Goal: Information Seeking & Learning: Learn about a topic

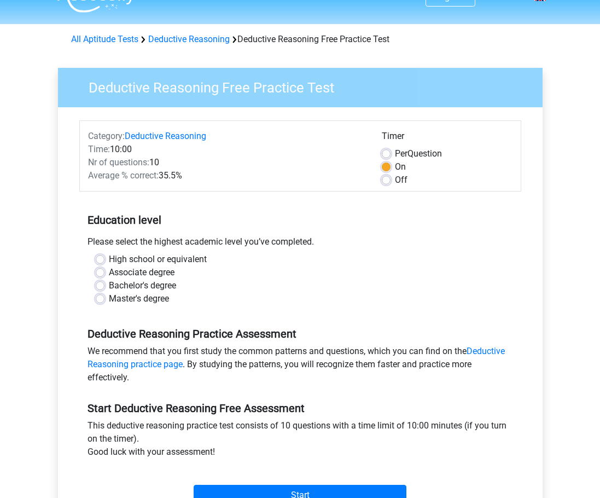
scroll to position [24, 0]
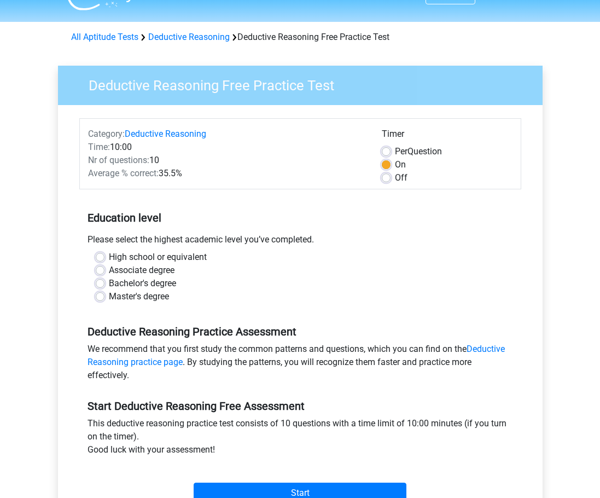
click at [109, 284] on label "Bachelor's degree" at bounding box center [142, 283] width 67 height 13
click at [100, 284] on input "Bachelor's degree" at bounding box center [100, 282] width 9 height 11
radio input "true"
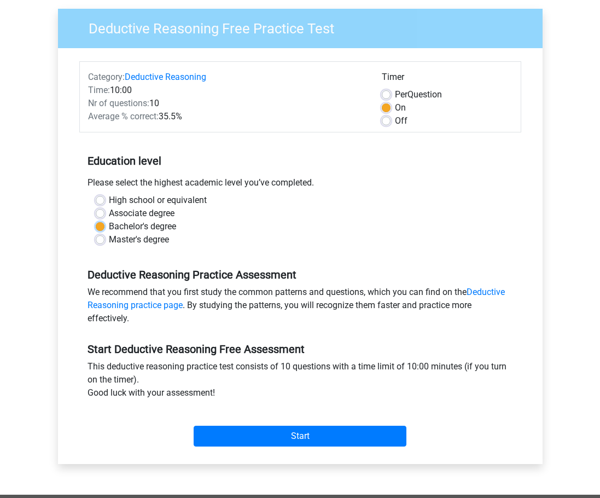
scroll to position [82, 0]
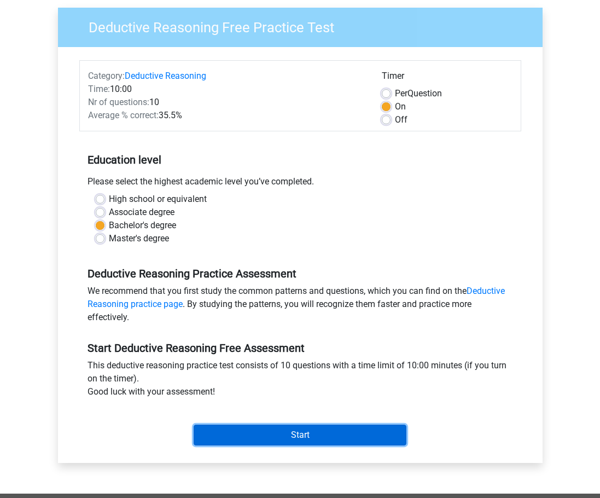
click at [261, 435] on input "Start" at bounding box center [300, 434] width 213 height 21
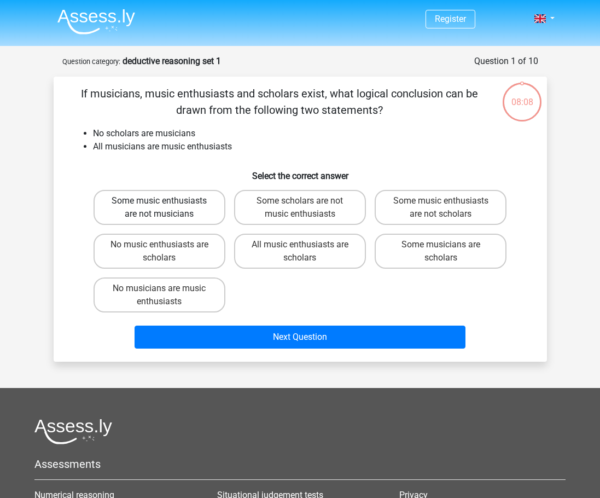
click at [191, 216] on label "Some music enthusiasts are not musicians" at bounding box center [159, 207] width 132 height 35
click at [166, 208] on input "Some music enthusiasts are not musicians" at bounding box center [162, 204] width 7 height 7
radio input "true"
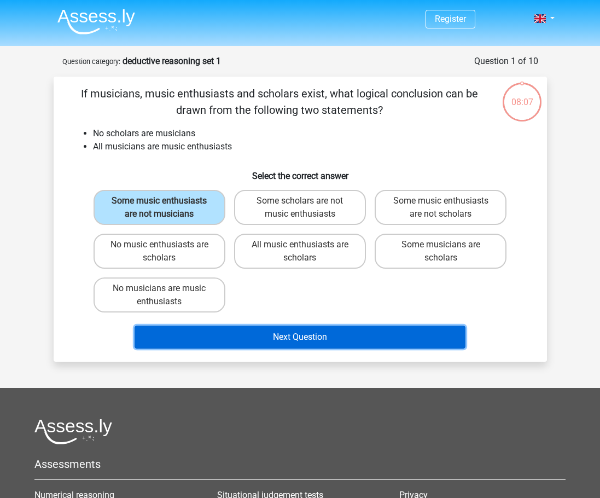
click at [294, 338] on button "Next Question" at bounding box center [299, 336] width 331 height 23
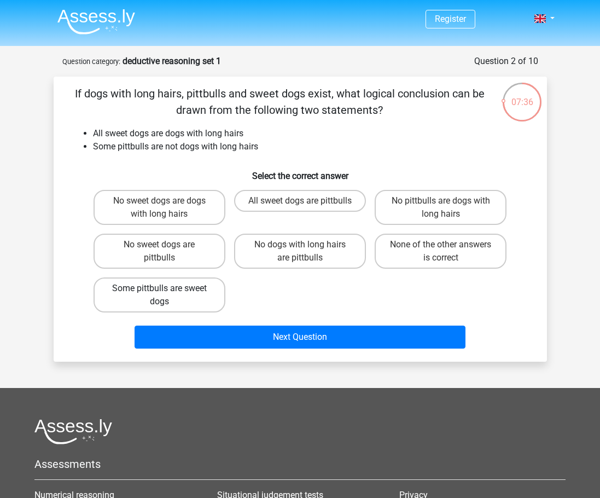
click at [176, 297] on label "Some pittbulls are sweet dogs" at bounding box center [159, 294] width 132 height 35
click at [166, 295] on input "Some pittbulls are sweet dogs" at bounding box center [162, 291] width 7 height 7
radio input "true"
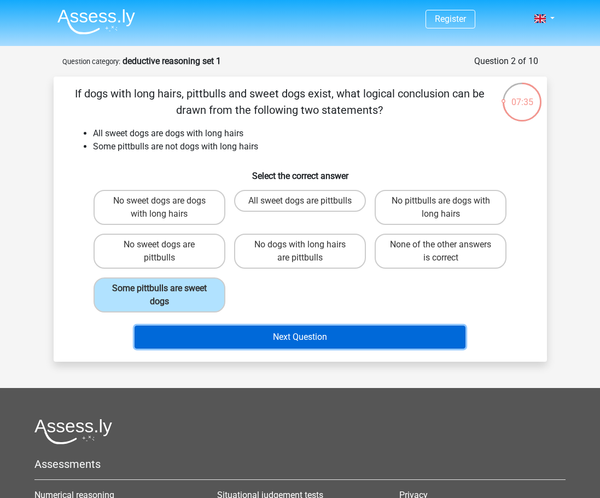
click at [245, 338] on button "Next Question" at bounding box center [299, 336] width 331 height 23
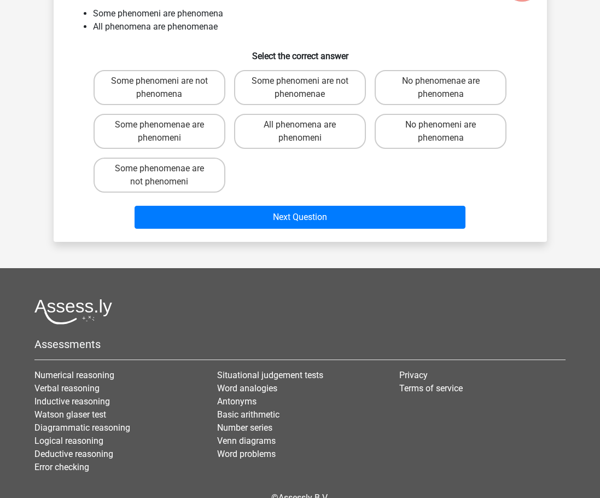
scroll to position [122, 0]
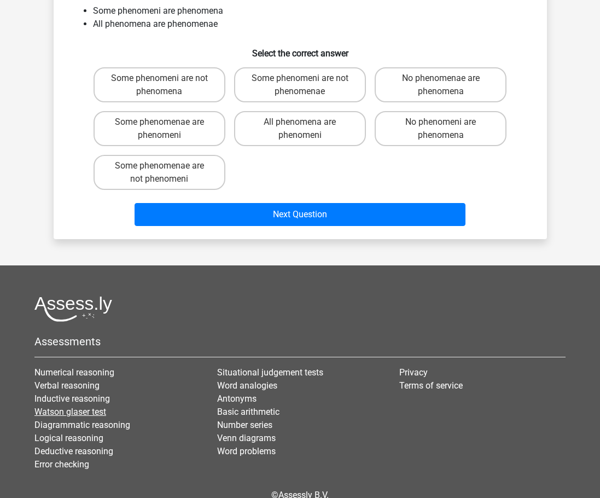
click at [50, 414] on link "Watson glaser test" at bounding box center [70, 411] width 72 height 10
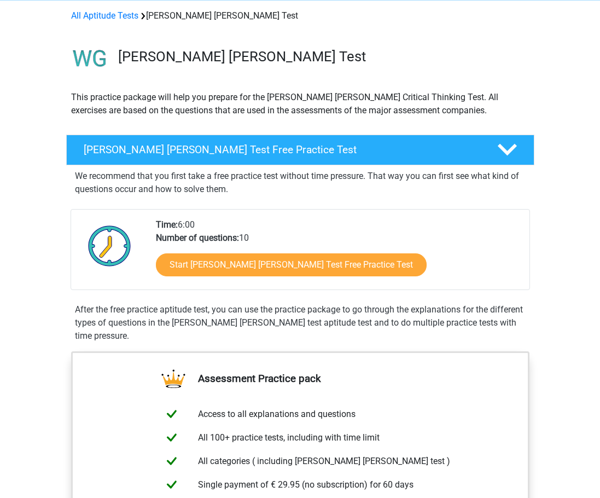
scroll to position [127, 0]
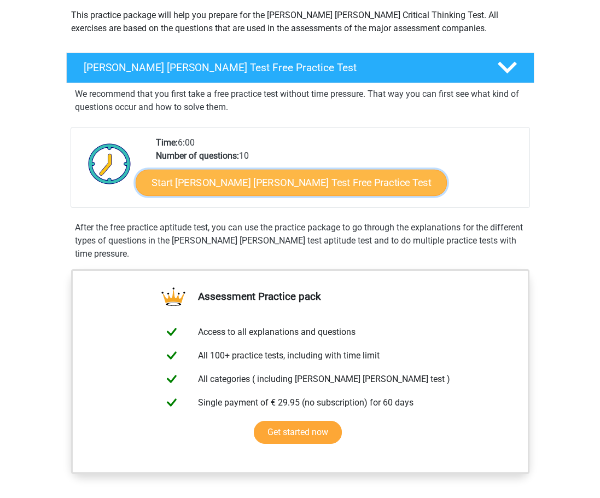
click at [216, 177] on link "Start Watson Glaser Test Free Practice Test" at bounding box center [291, 182] width 311 height 26
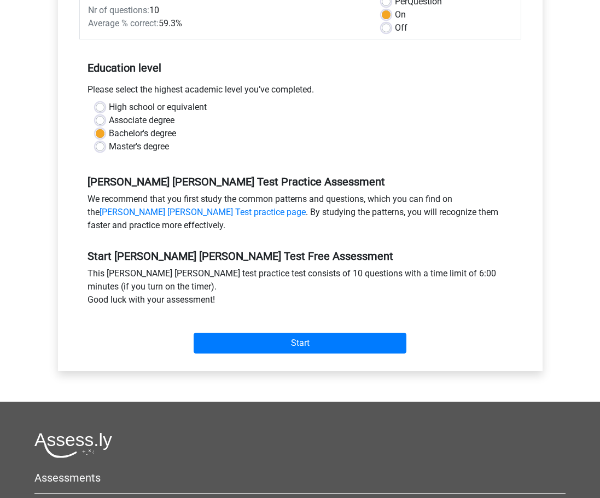
scroll to position [239, 0]
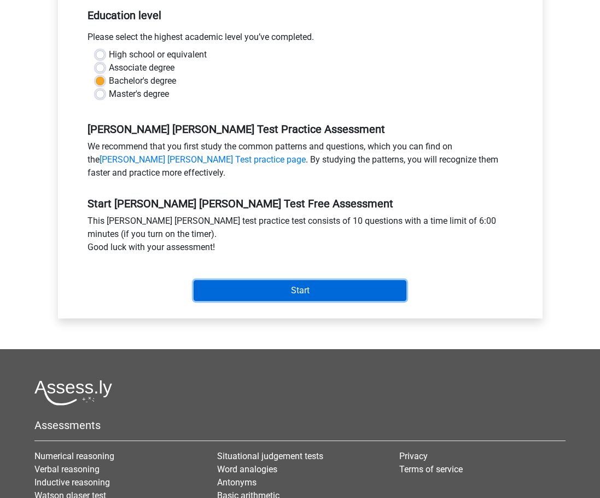
click at [266, 282] on input "Start" at bounding box center [300, 290] width 213 height 21
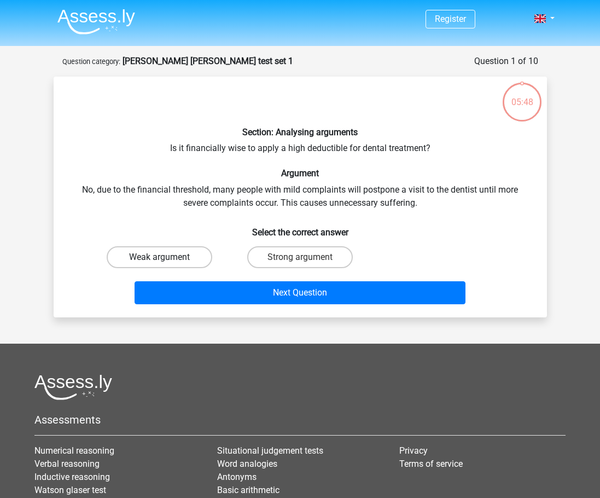
click at [203, 255] on label "Weak argument" at bounding box center [160, 257] width 106 height 22
click at [166, 257] on input "Weak argument" at bounding box center [162, 260] width 7 height 7
radio input "true"
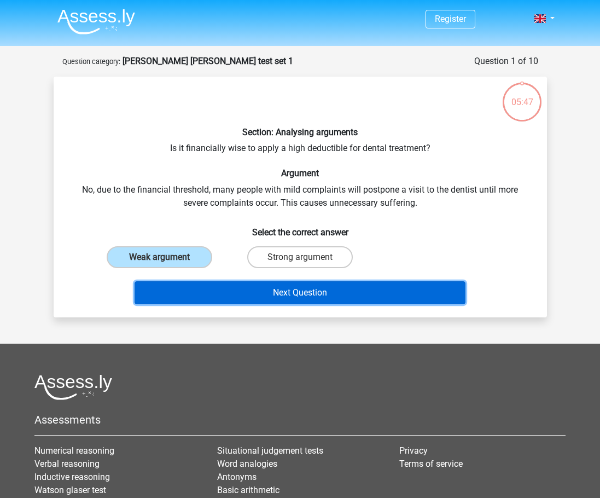
click at [237, 296] on button "Next Question" at bounding box center [299, 292] width 331 height 23
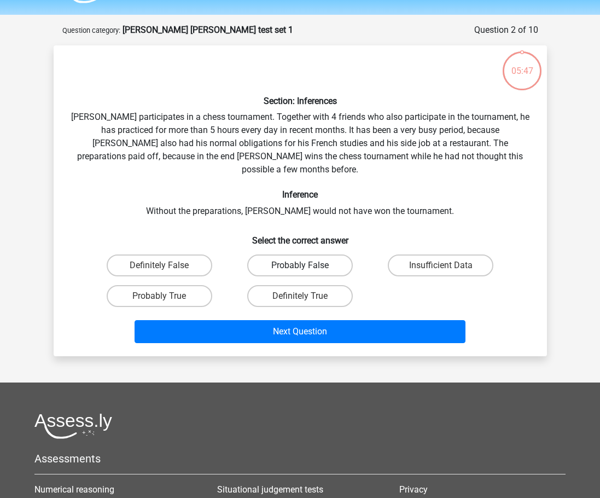
scroll to position [27, 0]
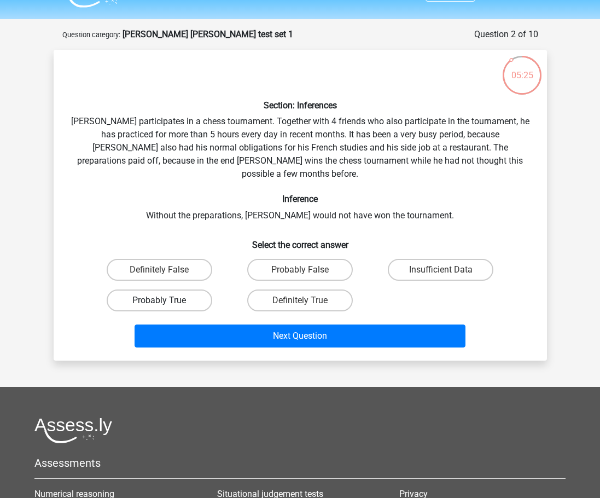
click at [168, 289] on label "Probably True" at bounding box center [160, 300] width 106 height 22
click at [166, 300] on input "Probably True" at bounding box center [162, 303] width 7 height 7
radio input "true"
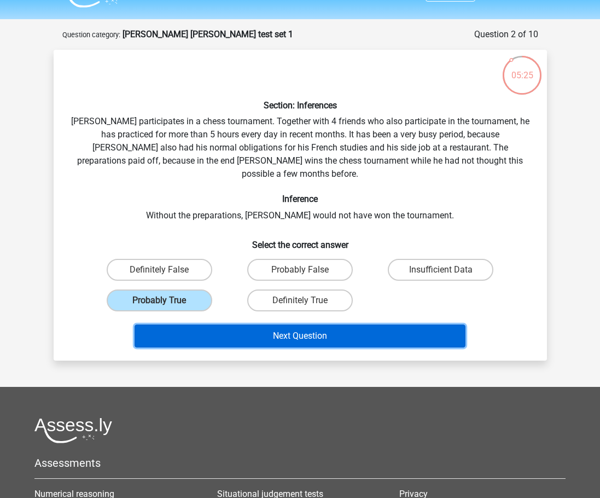
click at [218, 324] on button "Next Question" at bounding box center [299, 335] width 331 height 23
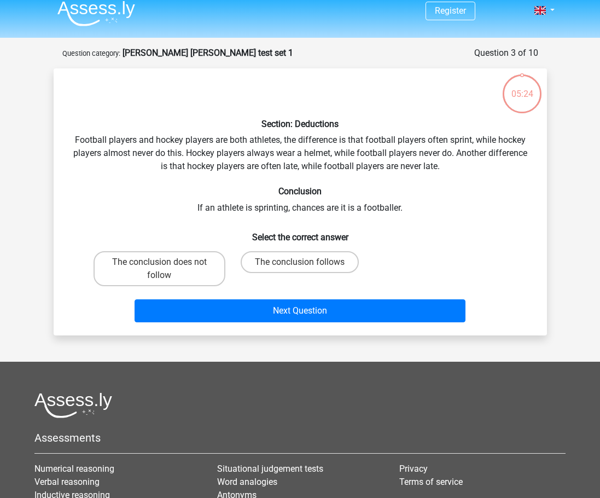
scroll to position [3, 0]
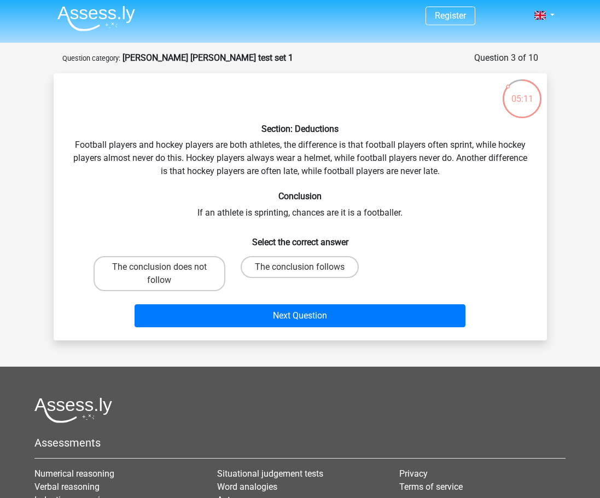
click at [161, 267] on input "The conclusion does not follow" at bounding box center [162, 270] width 7 height 7
radio input "true"
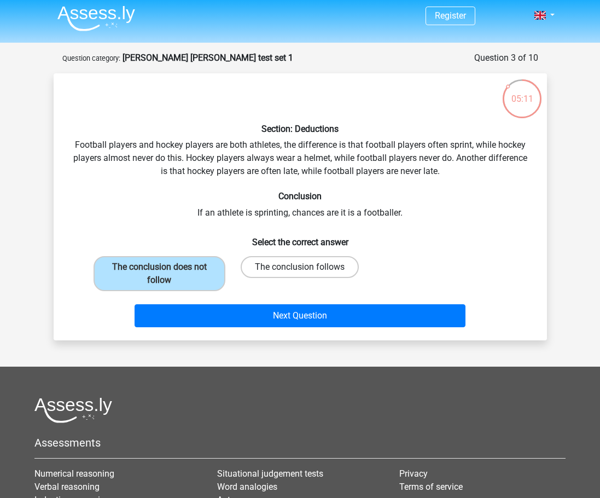
click at [292, 260] on label "The conclusion follows" at bounding box center [300, 267] width 118 height 22
click at [300, 267] on input "The conclusion follows" at bounding box center [303, 270] width 7 height 7
radio input "true"
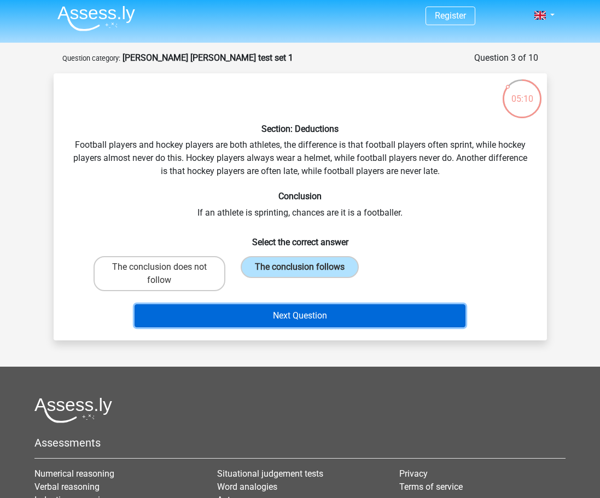
click at [302, 313] on button "Next Question" at bounding box center [299, 315] width 331 height 23
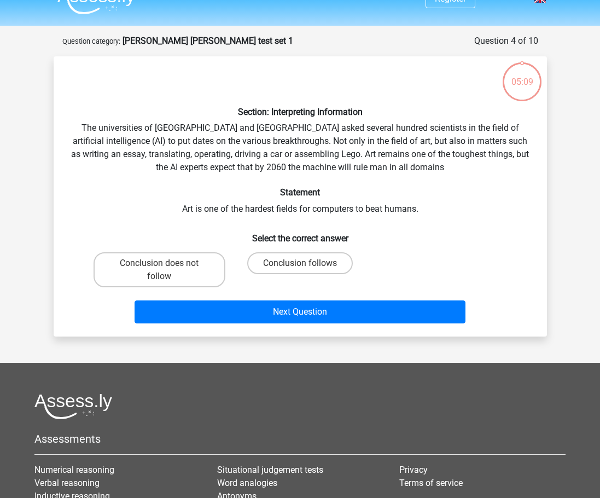
scroll to position [11, 0]
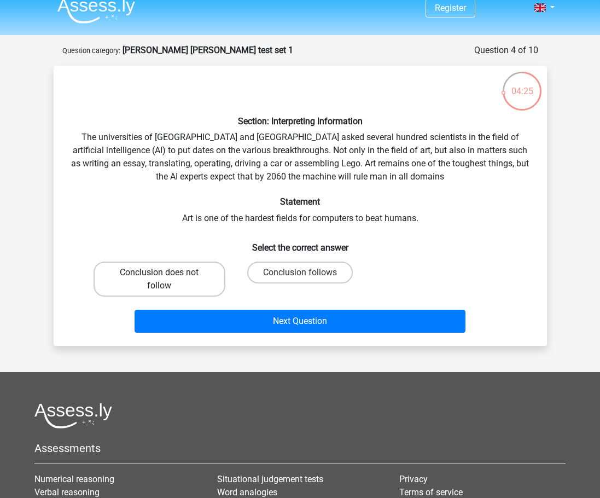
click at [181, 280] on label "Conclusion does not follow" at bounding box center [159, 278] width 132 height 35
click at [166, 279] on input "Conclusion does not follow" at bounding box center [162, 275] width 7 height 7
radio input "true"
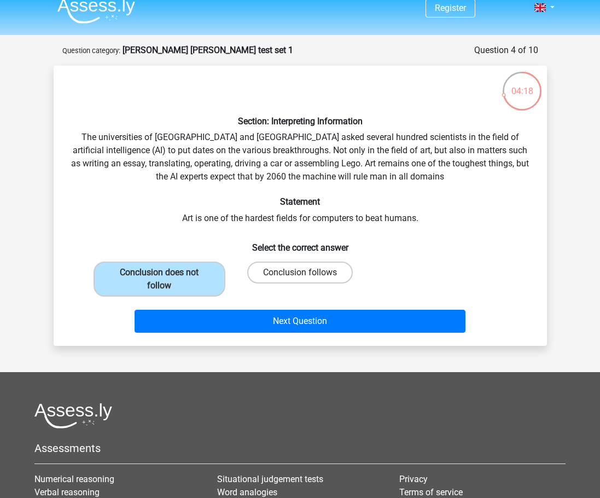
click at [276, 279] on label "Conclusion follows" at bounding box center [300, 272] width 106 height 22
click at [300, 279] on input "Conclusion follows" at bounding box center [303, 275] width 7 height 7
radio input "true"
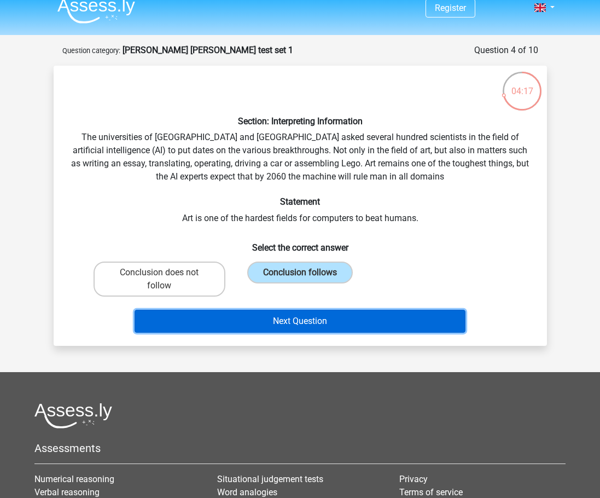
click at [276, 313] on button "Next Question" at bounding box center [299, 320] width 331 height 23
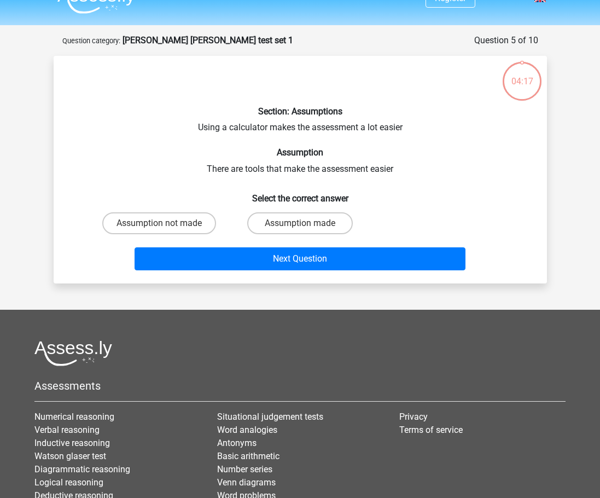
scroll to position [0, 0]
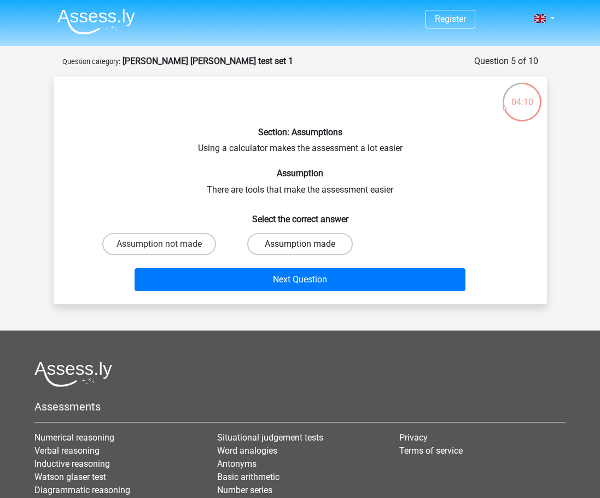
click at [295, 249] on label "Assumption made" at bounding box center [300, 244] width 106 height 22
click at [300, 249] on input "Assumption made" at bounding box center [303, 247] width 7 height 7
radio input "true"
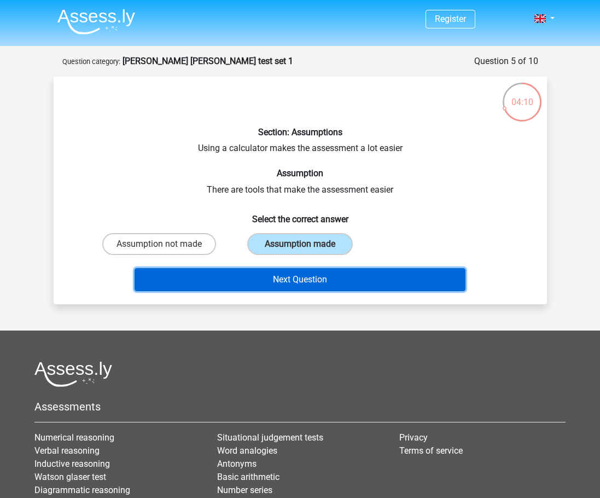
click at [304, 275] on button "Next Question" at bounding box center [299, 279] width 331 height 23
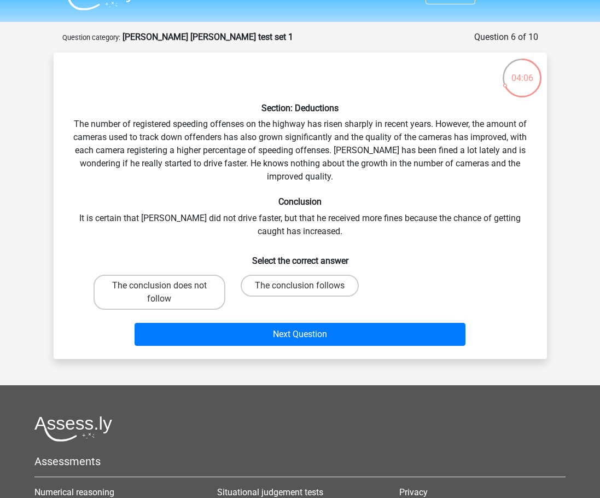
scroll to position [23, 0]
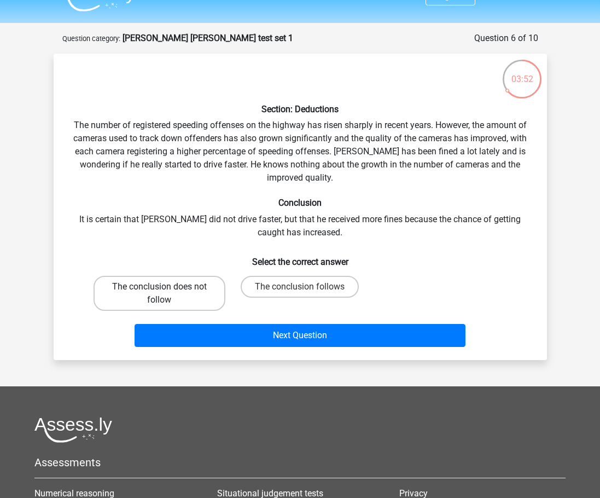
click at [161, 303] on label "The conclusion does not follow" at bounding box center [159, 293] width 132 height 35
click at [161, 294] on input "The conclusion does not follow" at bounding box center [162, 289] width 7 height 7
radio input "true"
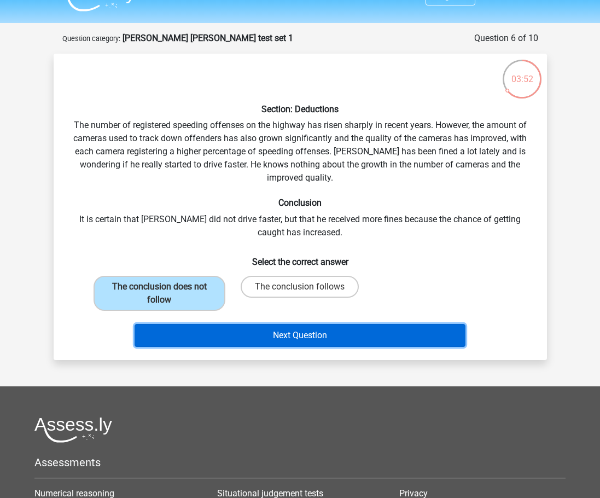
click at [182, 339] on button "Next Question" at bounding box center [299, 335] width 331 height 23
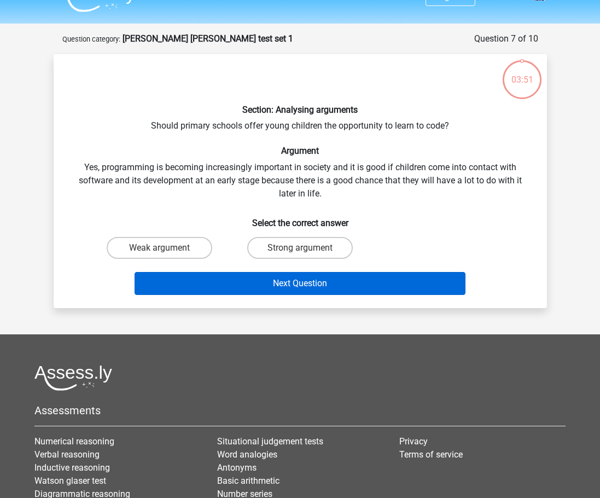
scroll to position [0, 0]
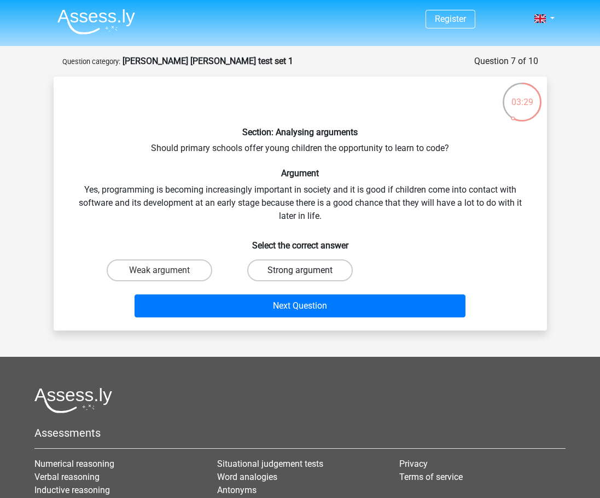
click at [312, 266] on label "Strong argument" at bounding box center [300, 270] width 106 height 22
click at [307, 270] on input "Strong argument" at bounding box center [303, 273] width 7 height 7
radio input "true"
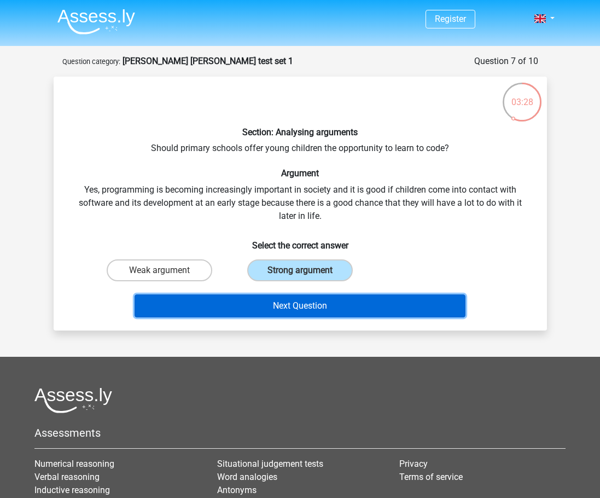
click at [349, 309] on button "Next Question" at bounding box center [299, 305] width 331 height 23
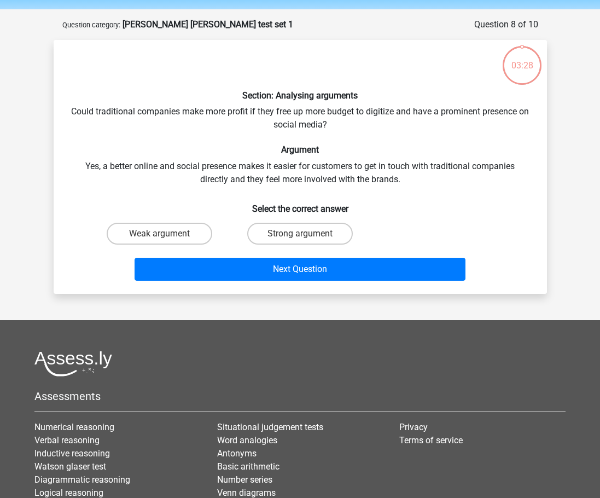
scroll to position [33, 0]
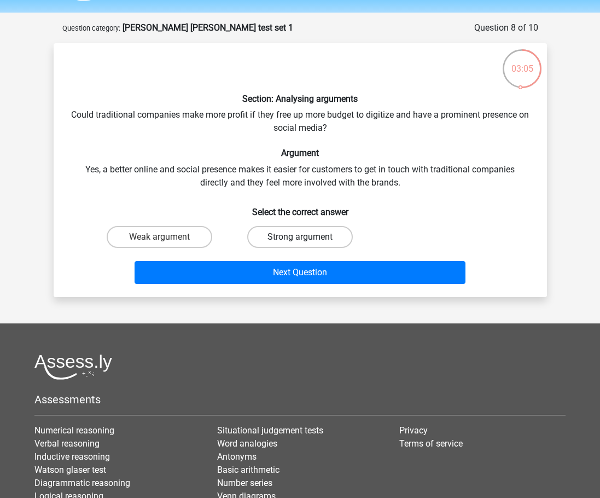
click at [282, 236] on label "Strong argument" at bounding box center [300, 237] width 106 height 22
click at [300, 237] on input "Strong argument" at bounding box center [303, 240] width 7 height 7
radio input "true"
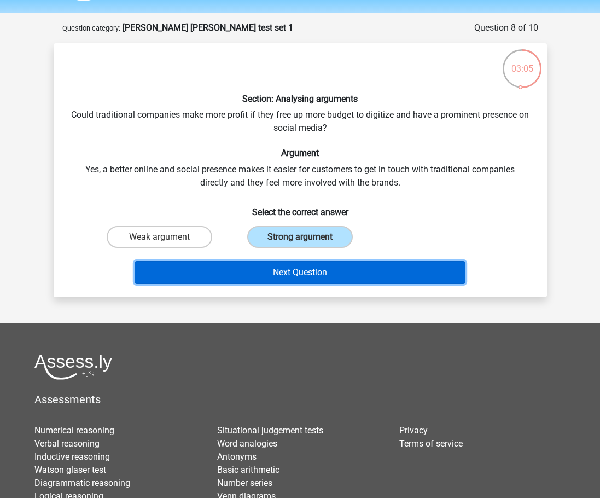
click at [288, 273] on button "Next Question" at bounding box center [299, 272] width 331 height 23
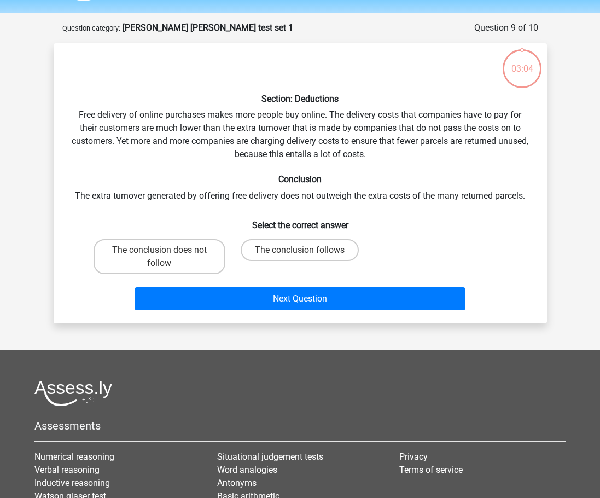
scroll to position [30, 0]
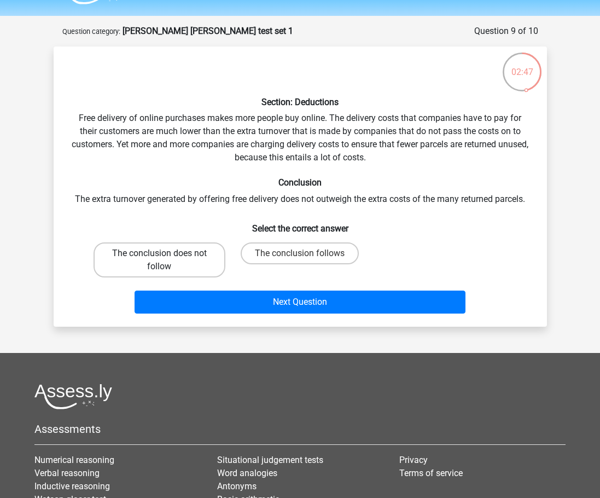
click at [194, 254] on label "The conclusion does not follow" at bounding box center [159, 259] width 132 height 35
click at [166, 254] on input "The conclusion does not follow" at bounding box center [162, 256] width 7 height 7
radio input "true"
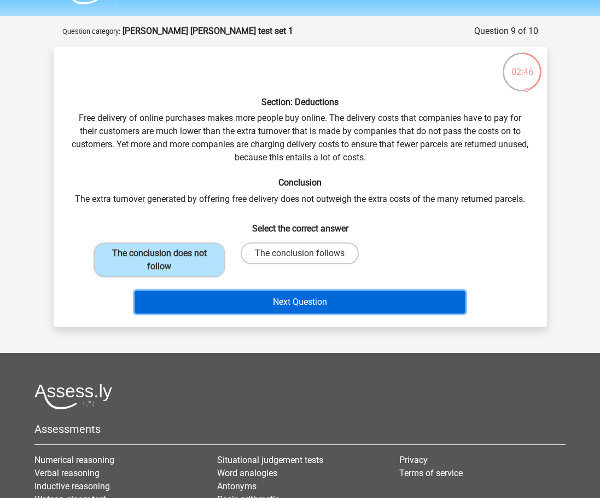
click at [275, 309] on button "Next Question" at bounding box center [299, 301] width 331 height 23
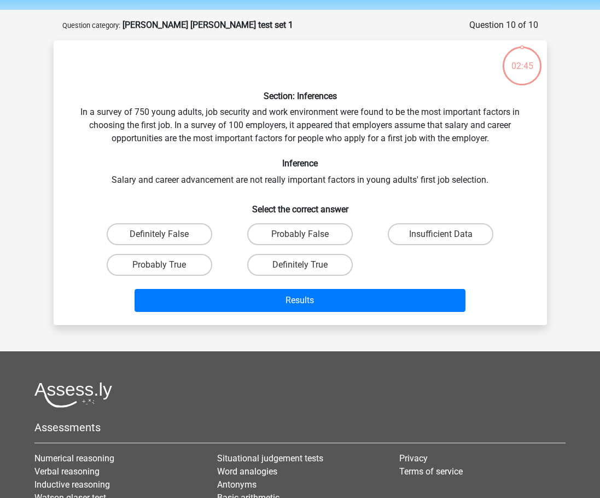
scroll to position [32, 0]
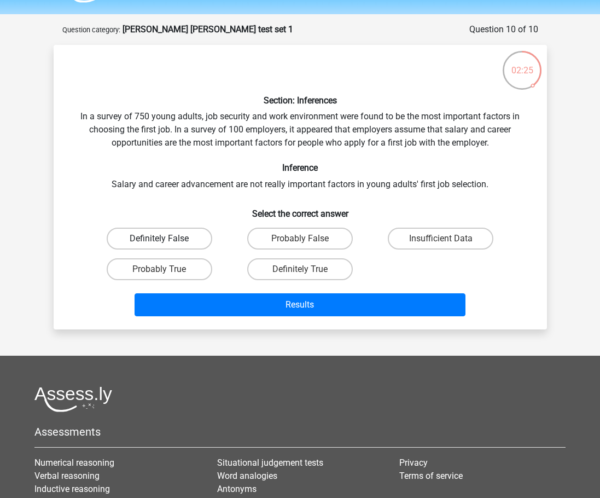
click at [179, 236] on label "Definitely False" at bounding box center [160, 238] width 106 height 22
click at [166, 238] on input "Definitely False" at bounding box center [162, 241] width 7 height 7
radio input "true"
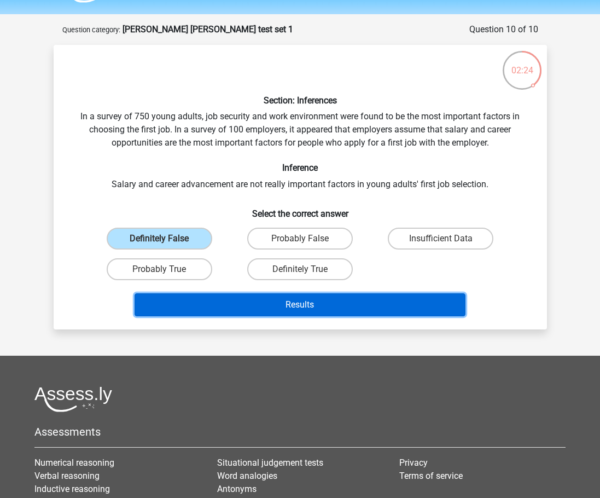
click at [273, 307] on button "Results" at bounding box center [299, 304] width 331 height 23
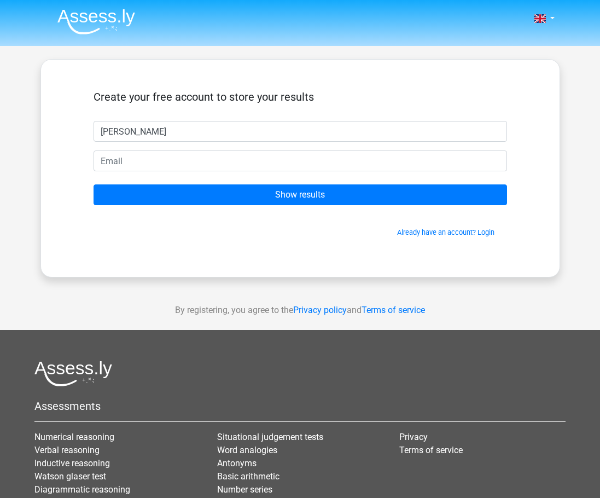
type input "Zoe"
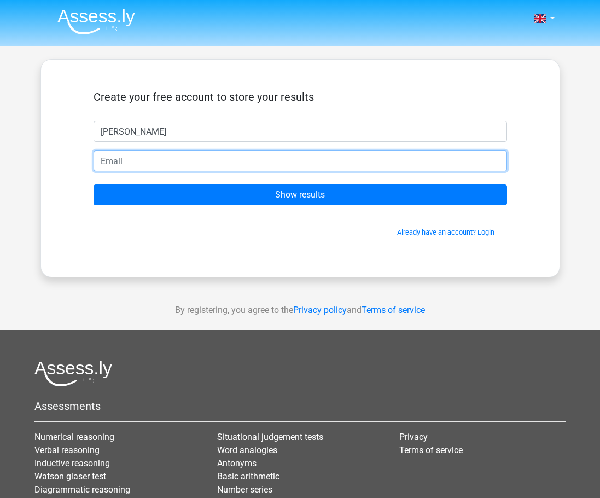
click at [221, 164] on input "email" at bounding box center [299, 160] width 413 height 21
type input "zoestables23@gmail.com"
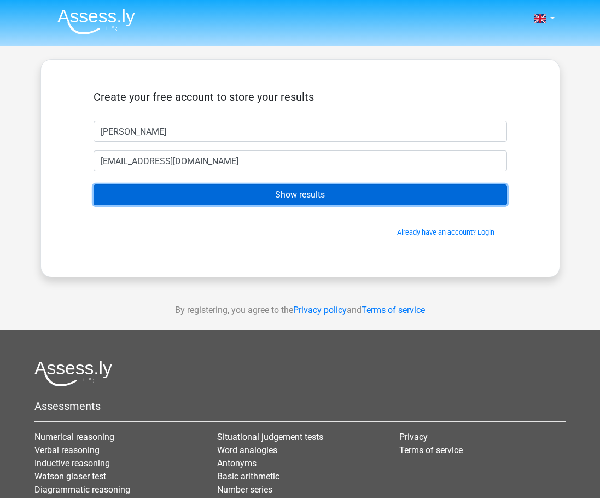
click at [219, 198] on input "Show results" at bounding box center [299, 194] width 413 height 21
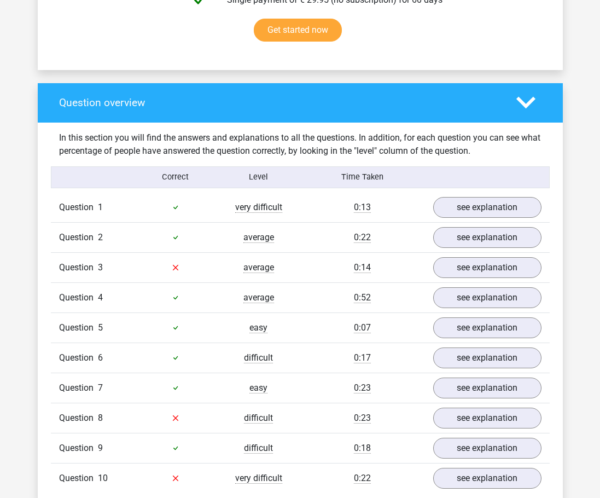
scroll to position [775, 0]
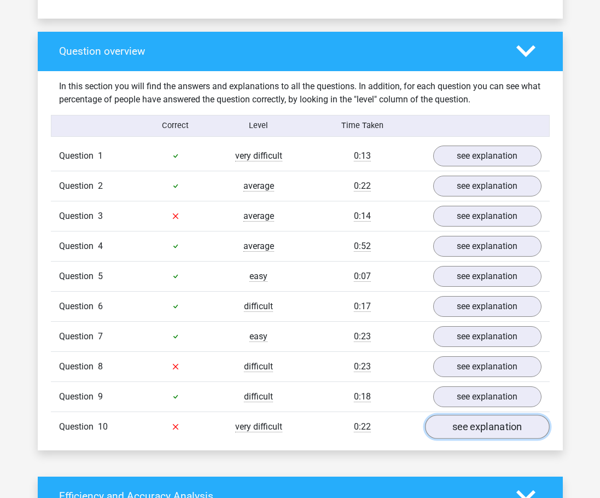
click at [467, 414] on link "see explanation" at bounding box center [487, 426] width 125 height 24
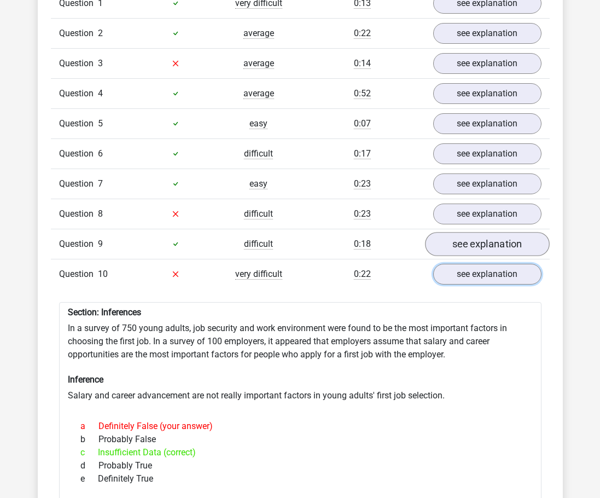
scroll to position [914, 0]
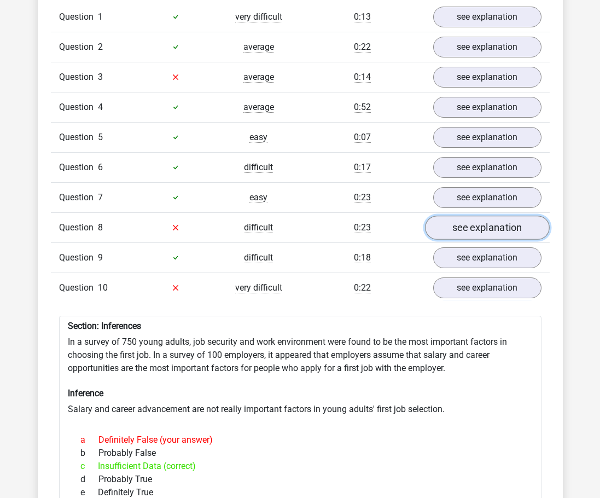
click at [476, 215] on link "see explanation" at bounding box center [487, 227] width 125 height 24
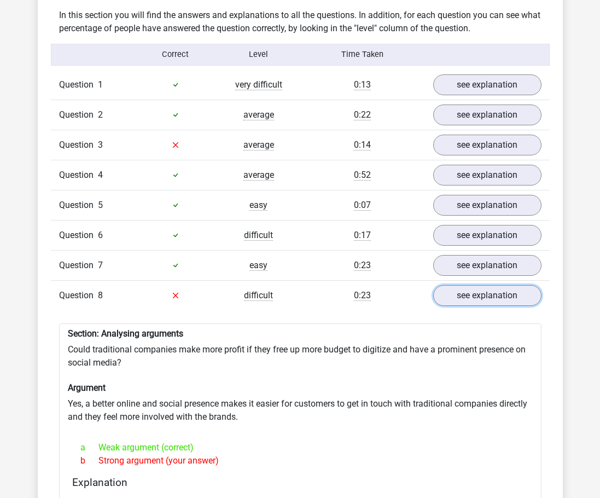
scroll to position [833, 0]
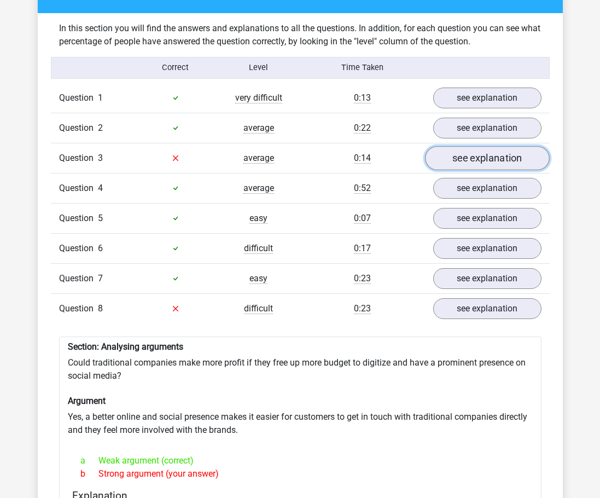
click at [479, 146] on link "see explanation" at bounding box center [487, 158] width 125 height 24
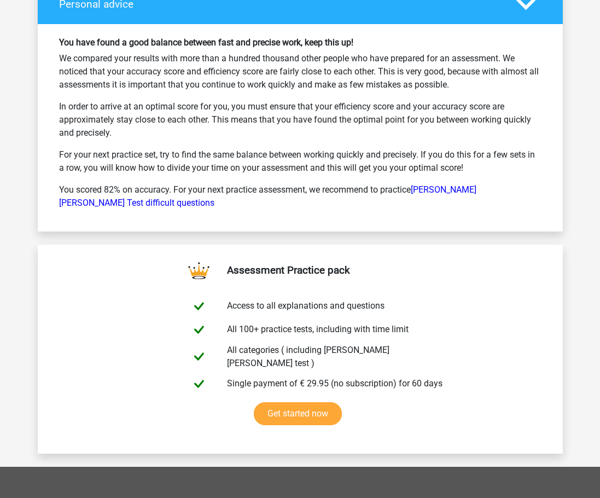
scroll to position [3142, 0]
